Goal: Transaction & Acquisition: Purchase product/service

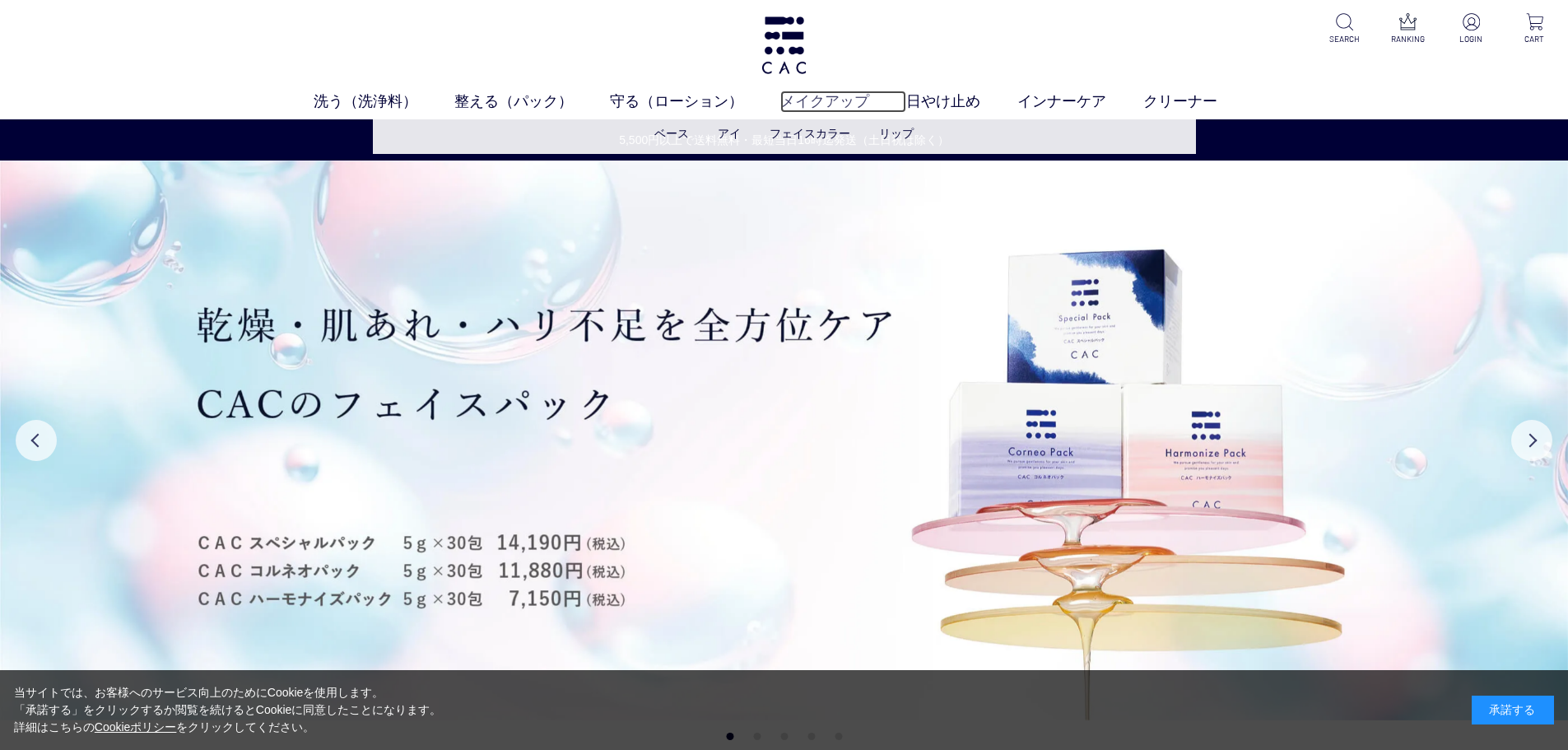
click at [837, 100] on link "メイクアップ" at bounding box center [843, 101] width 126 height 22
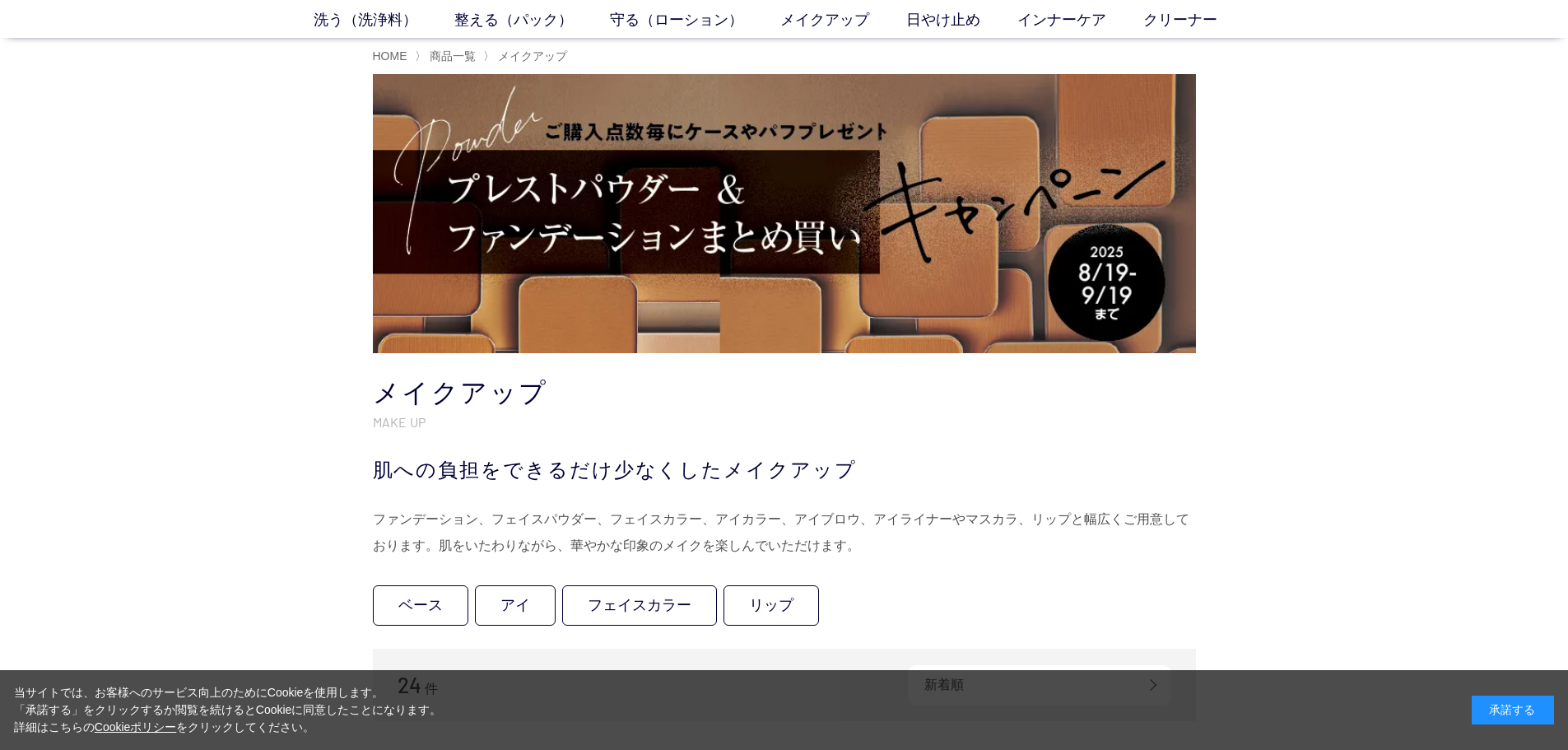
scroll to position [329, 0]
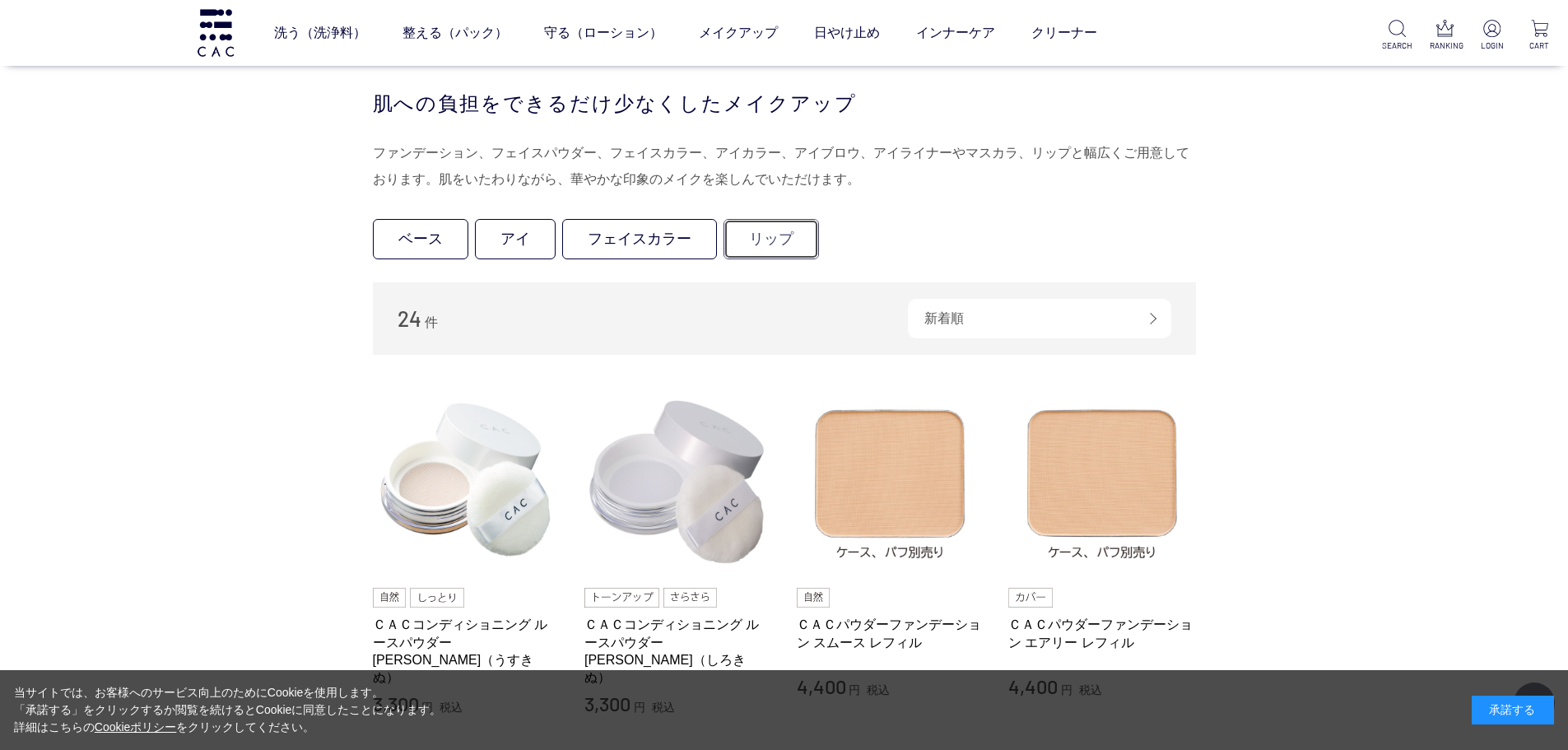
click at [778, 238] on link "リップ" at bounding box center [771, 240] width 96 height 41
